Goal: Task Accomplishment & Management: Use online tool/utility

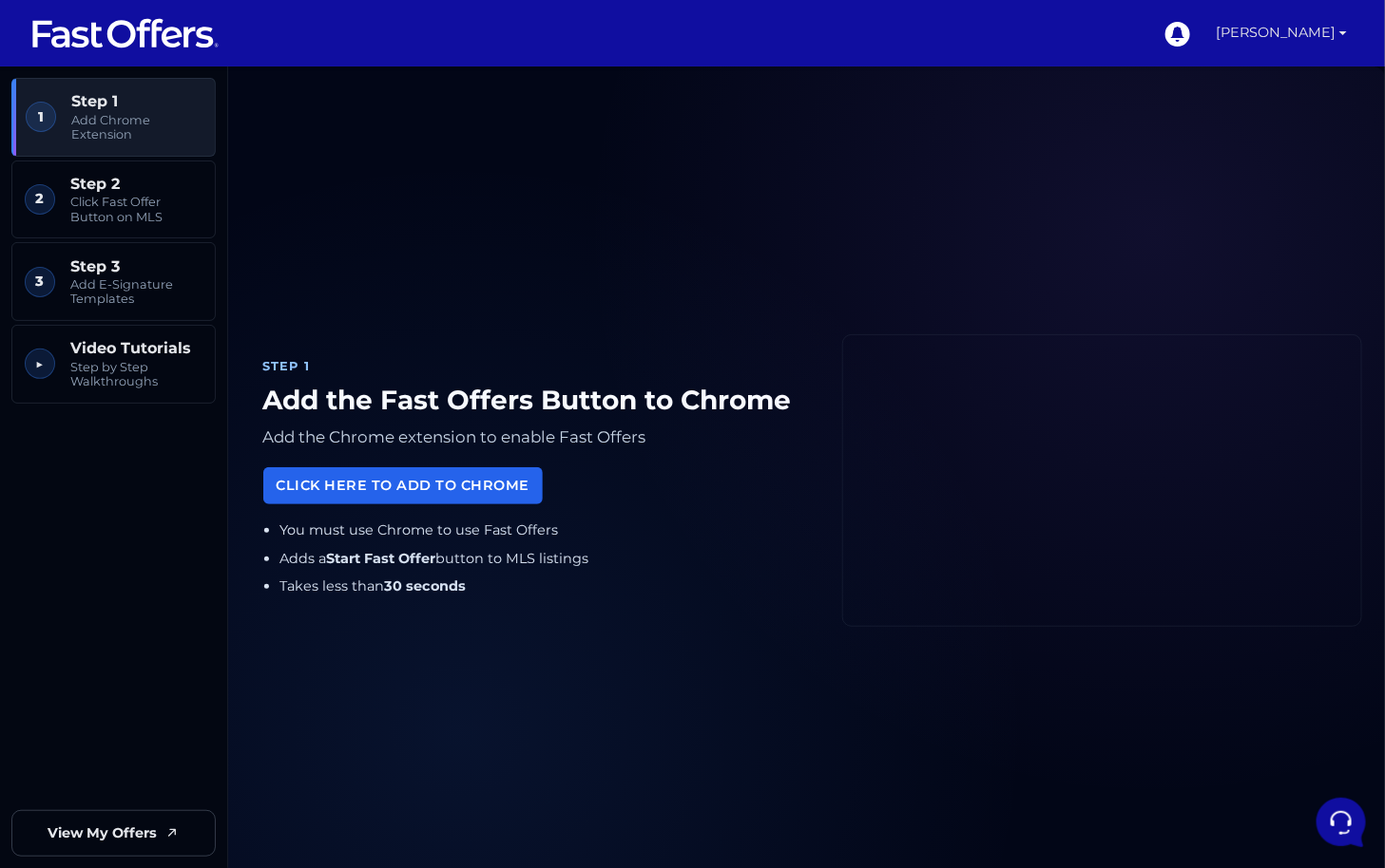
click at [1258, 30] on link "[PERSON_NAME]" at bounding box center [1280, 33] width 146 height 67
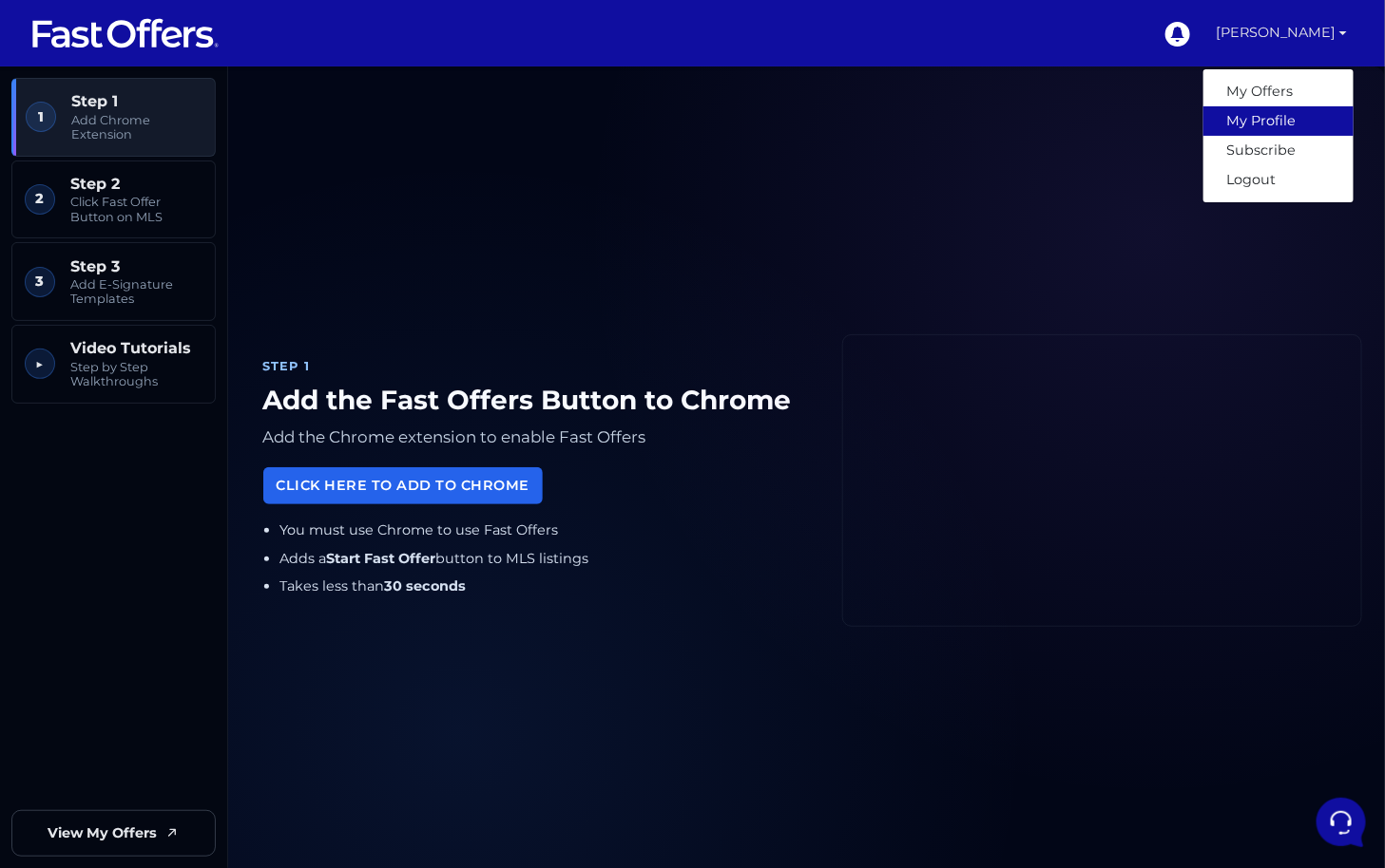
click at [1254, 117] on link "My Profile" at bounding box center [1278, 121] width 150 height 29
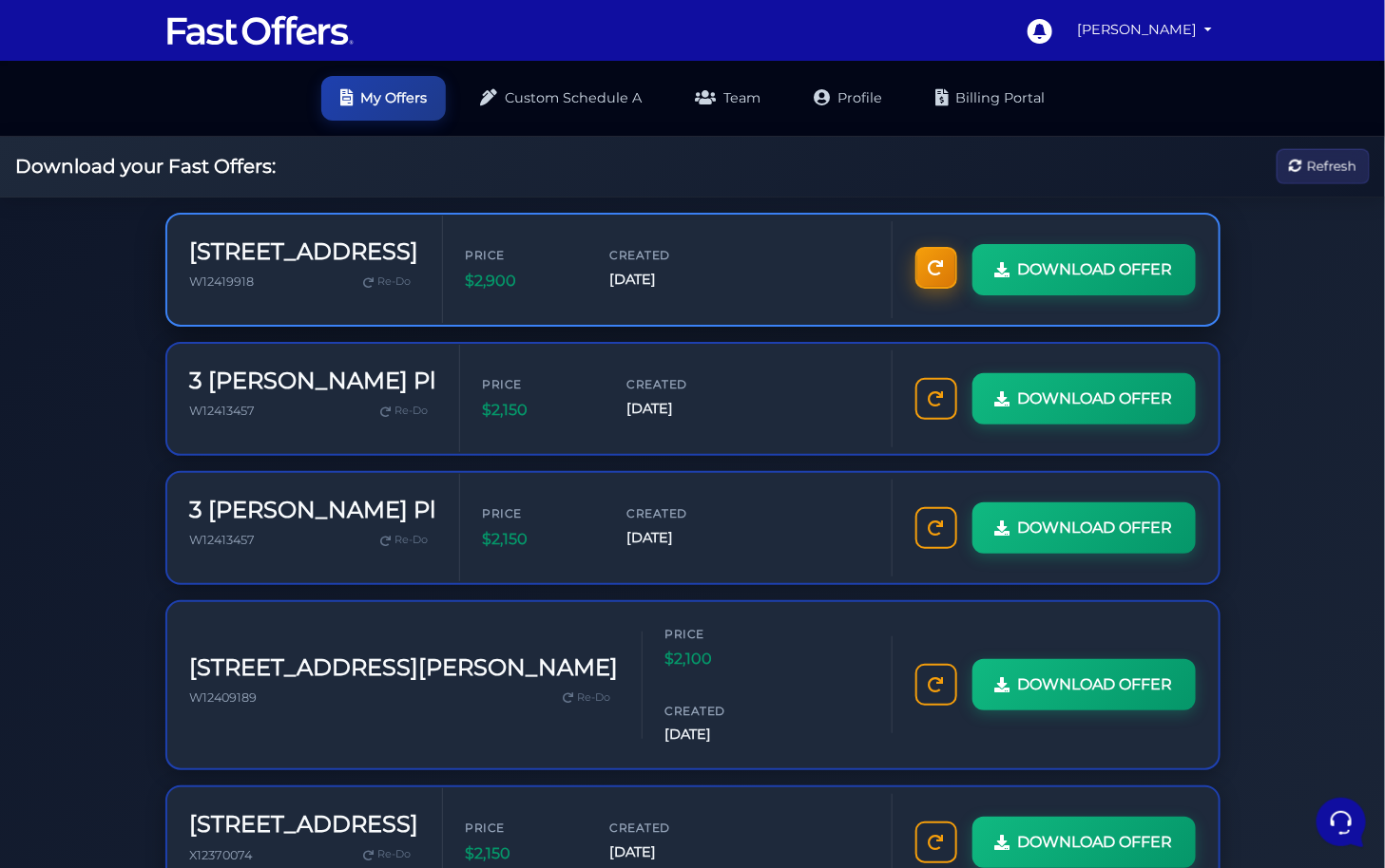
click at [935, 275] on link at bounding box center [935, 267] width 42 height 42
